Goal: Information Seeking & Learning: Learn about a topic

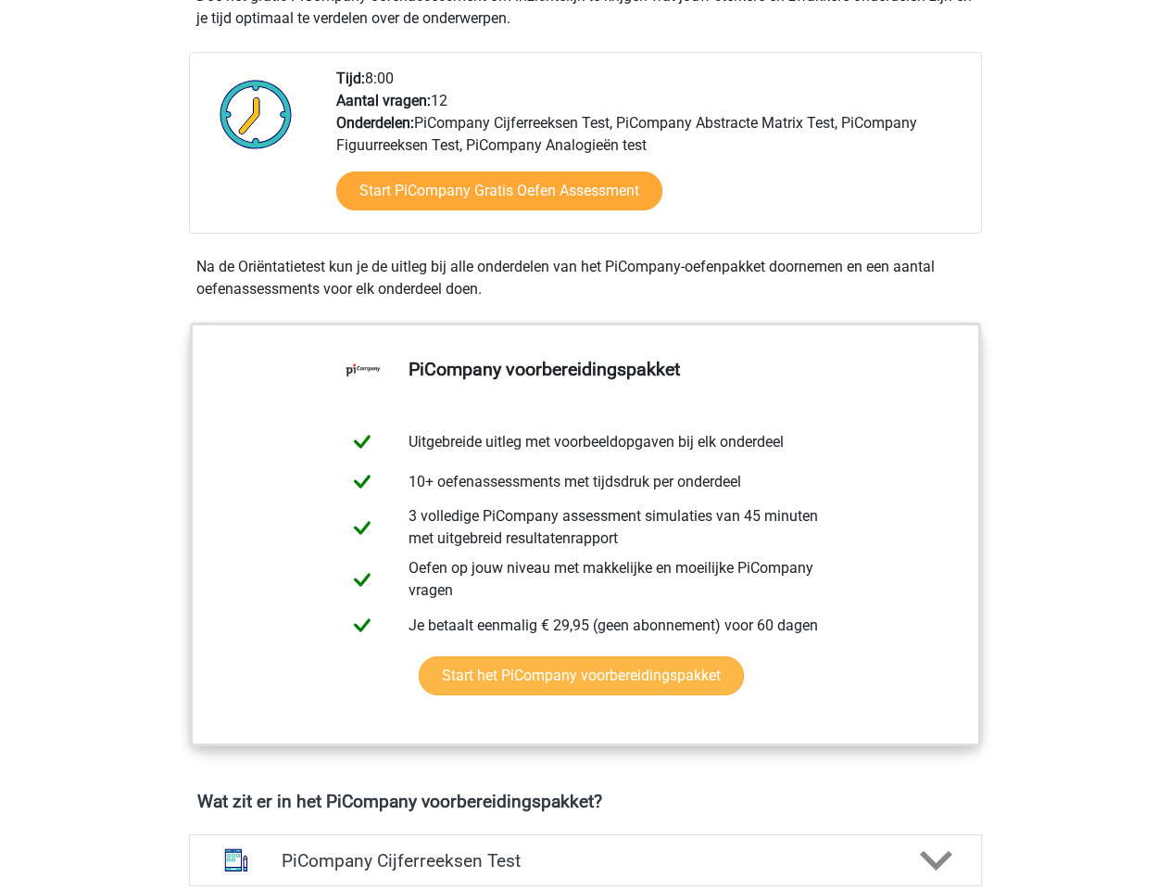
scroll to position [447, 0]
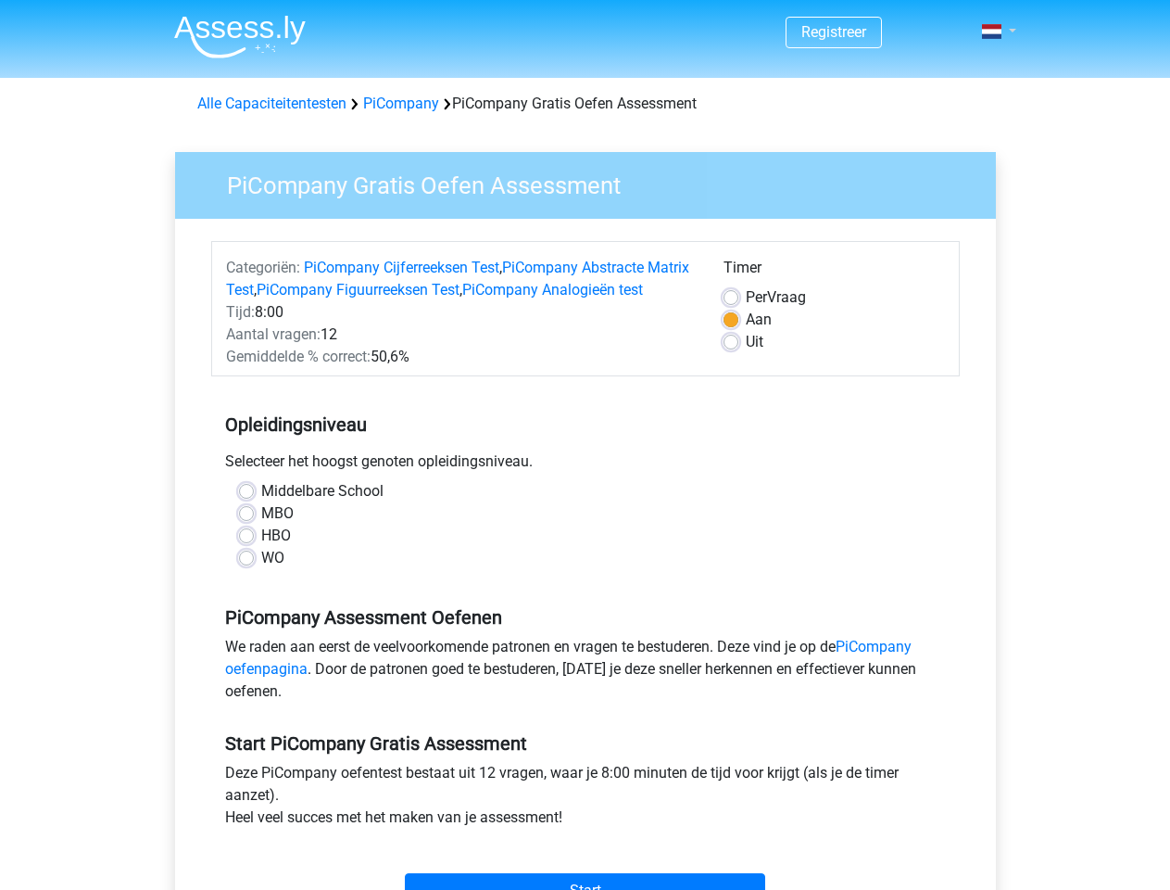
click at [993, 32] on span at bounding box center [991, 31] width 19 height 15
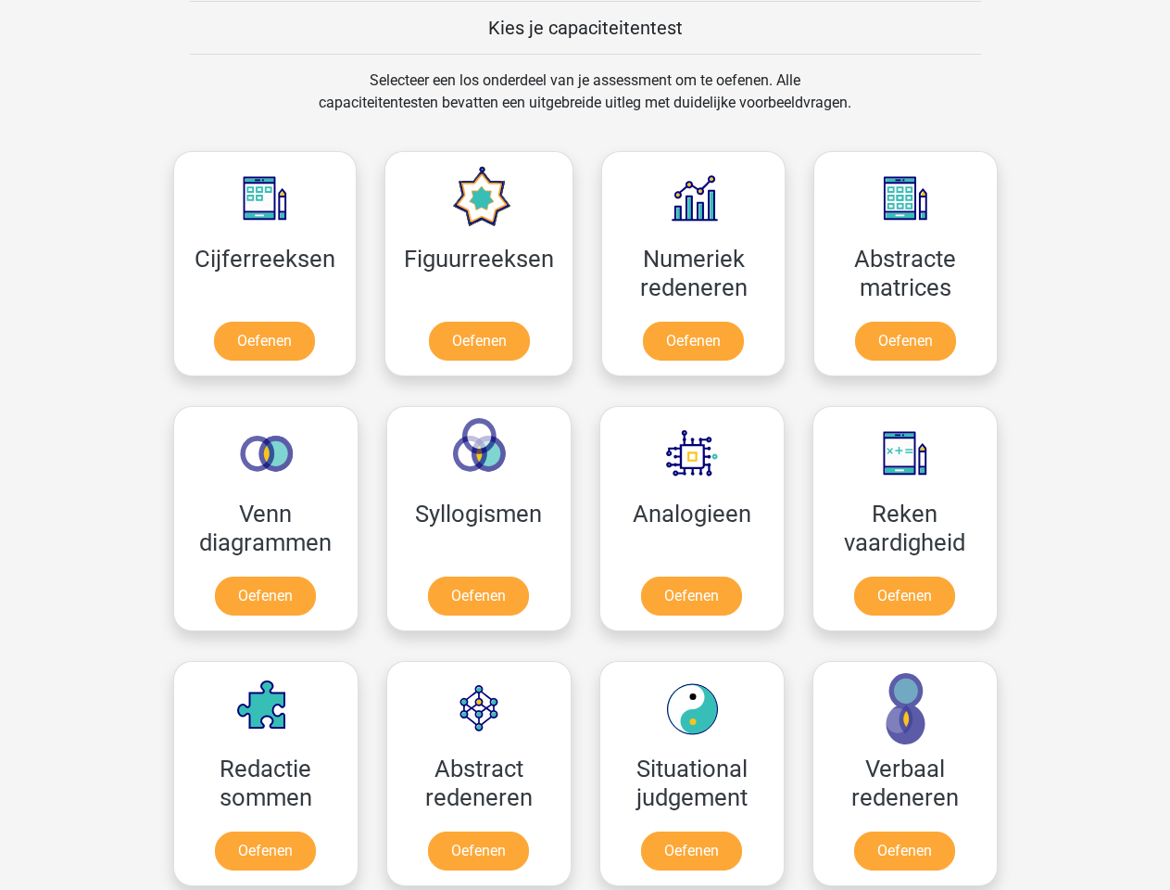
scroll to position [718, 0]
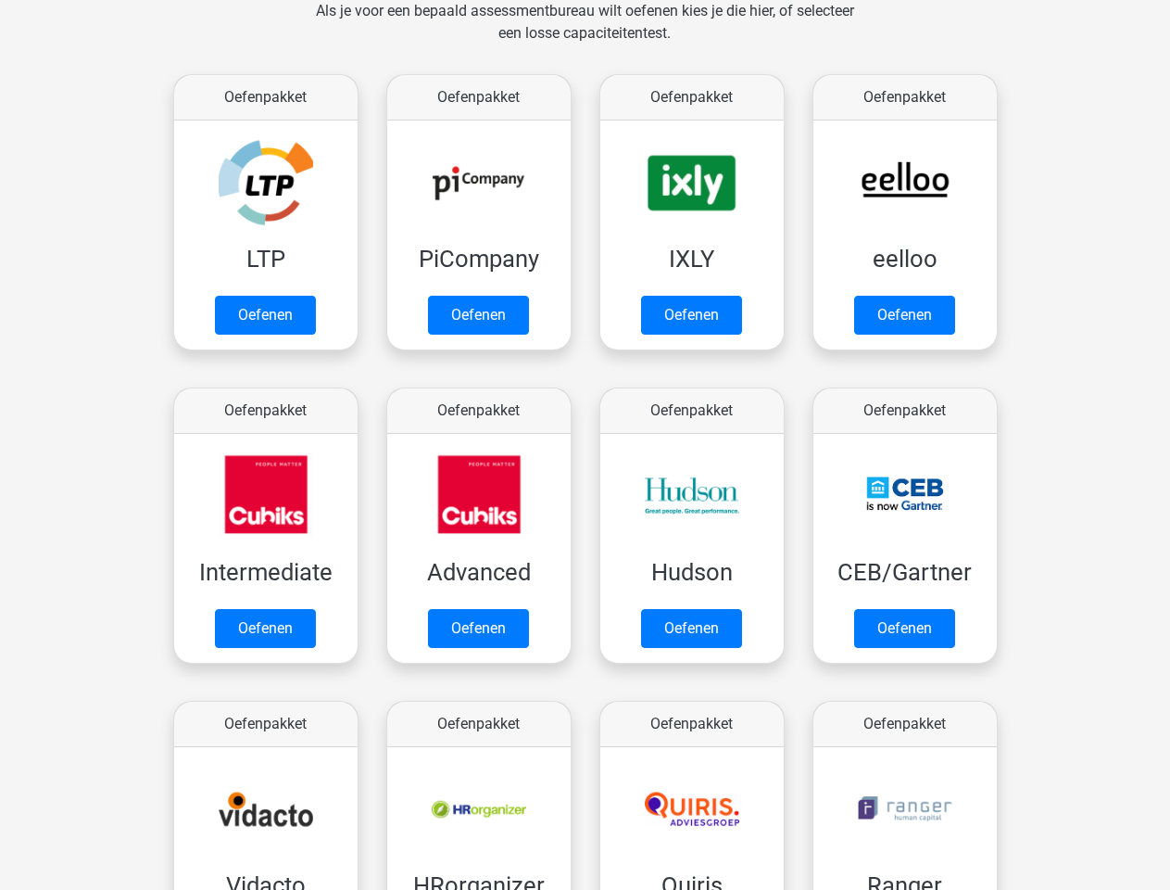
scroll to position [295, 0]
